Goal: Navigation & Orientation: Find specific page/section

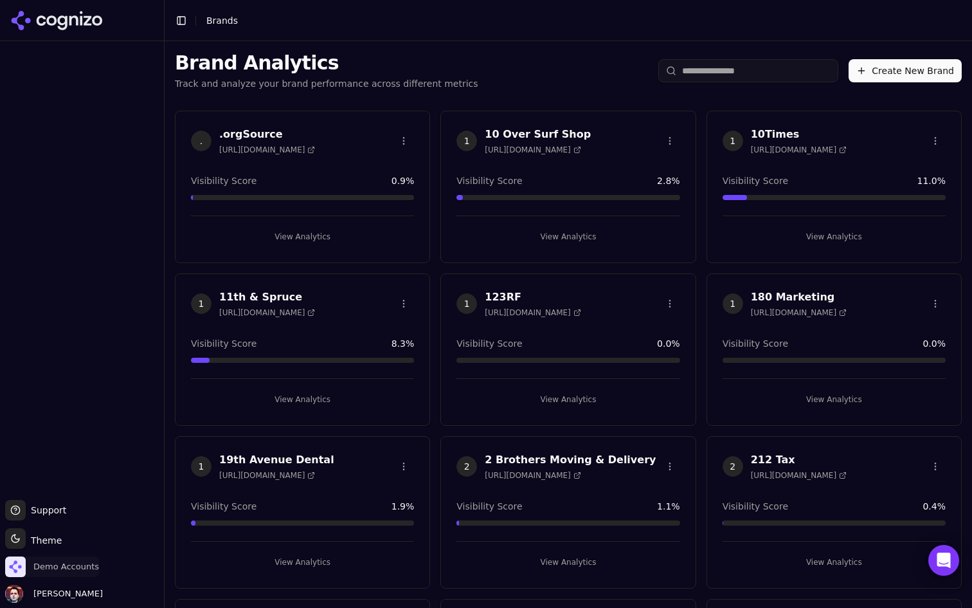
click at [58, 564] on span "Demo Accounts" at bounding box center [66, 567] width 66 height 12
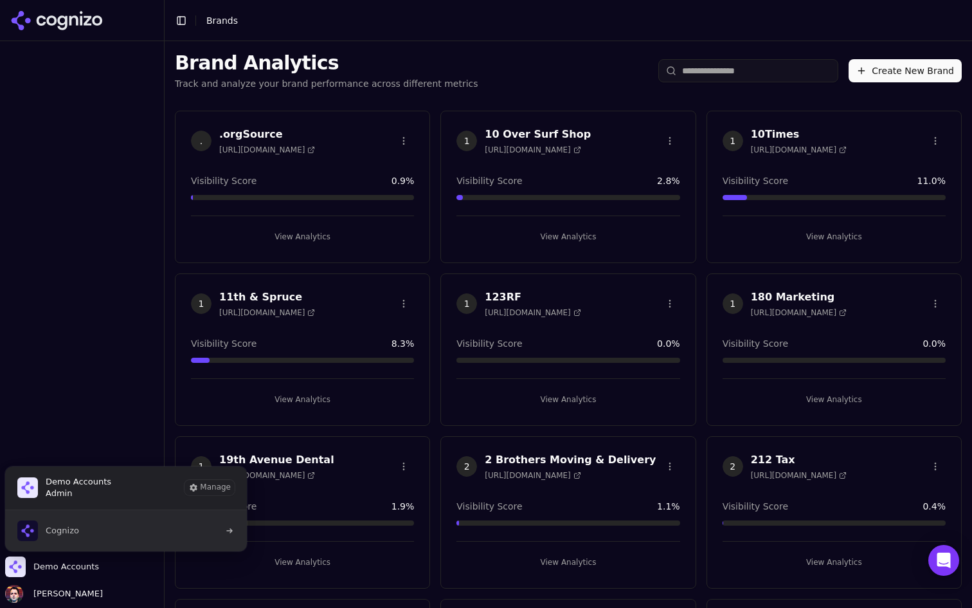
click at [82, 527] on button "Cognizo" at bounding box center [126, 530] width 243 height 41
